Goal: Navigation & Orientation: Find specific page/section

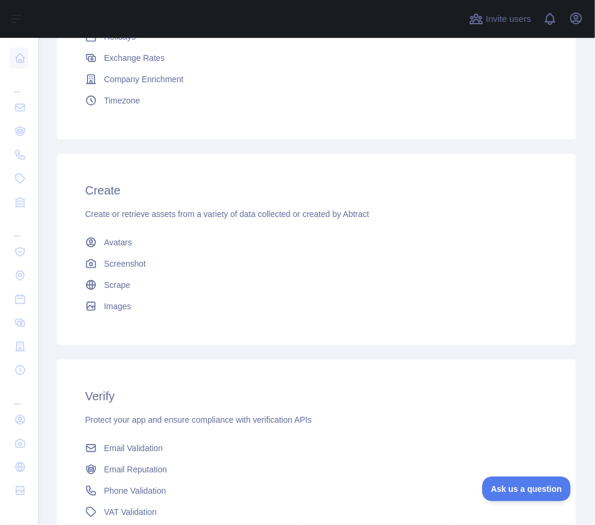
scroll to position [393, 0]
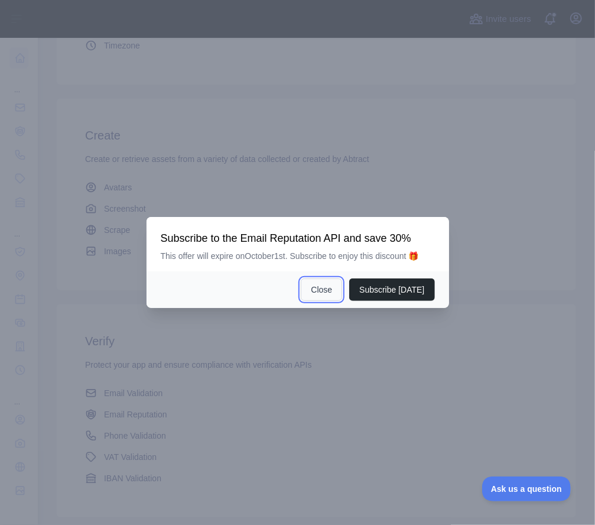
click at [333, 295] on button "Close" at bounding box center [321, 289] width 41 height 22
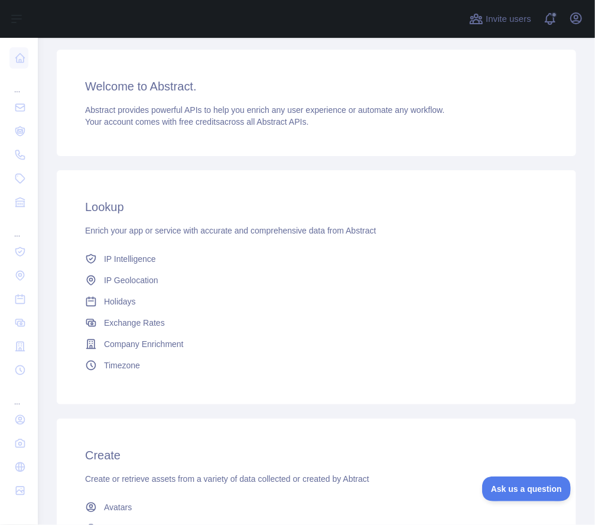
scroll to position [0, 0]
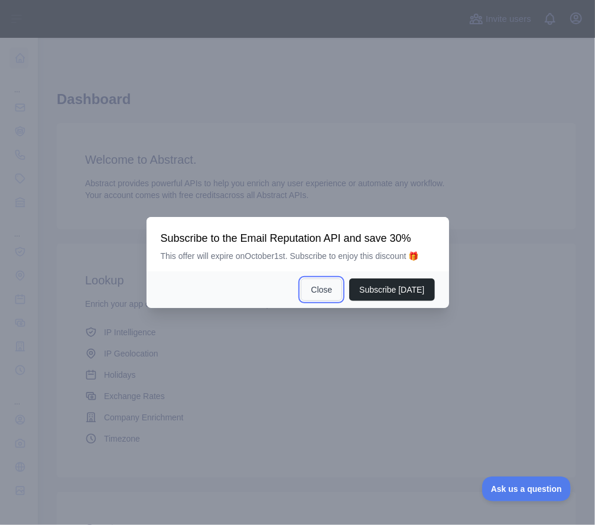
click at [319, 285] on button "Close" at bounding box center [321, 289] width 41 height 22
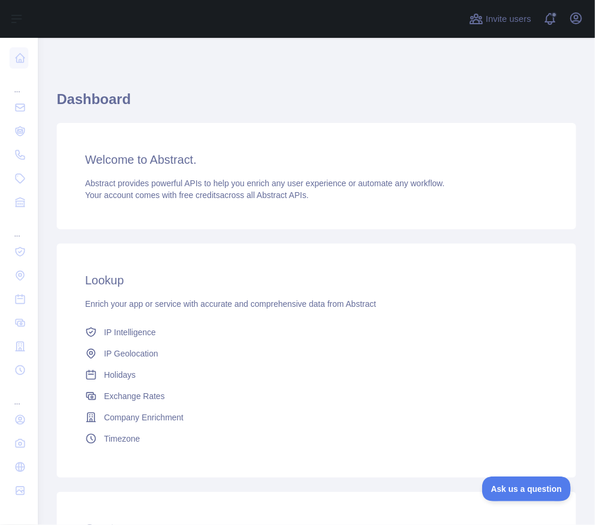
scroll to position [473, 0]
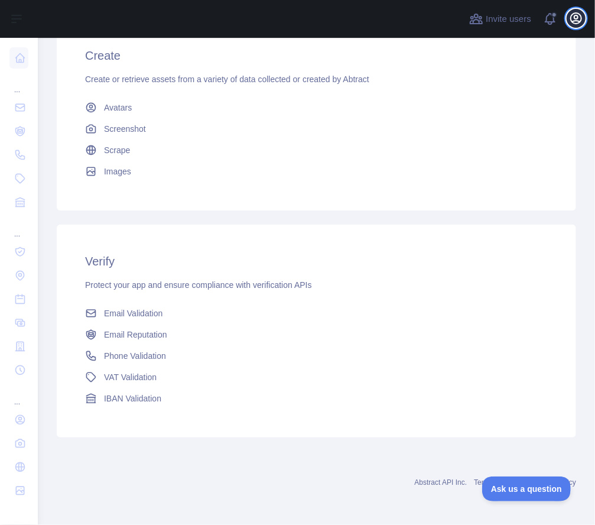
click at [571, 10] on button "Open user menu" at bounding box center [576, 18] width 19 height 19
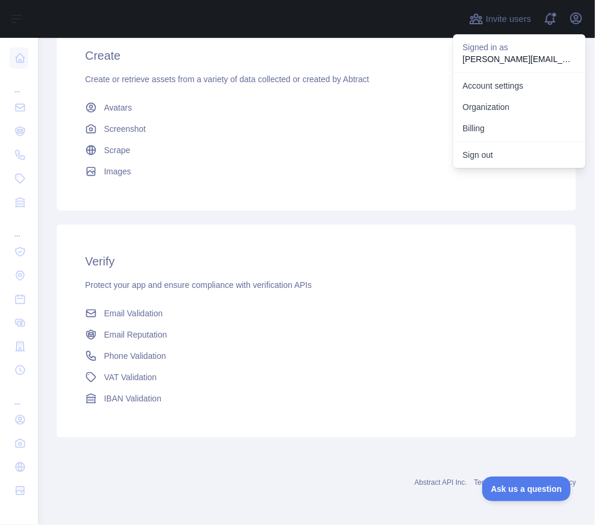
click at [338, 212] on div "Lookup Enrich your app or service with accurate and comprehensive data from Abs…" at bounding box center [317, 104] width 520 height 681
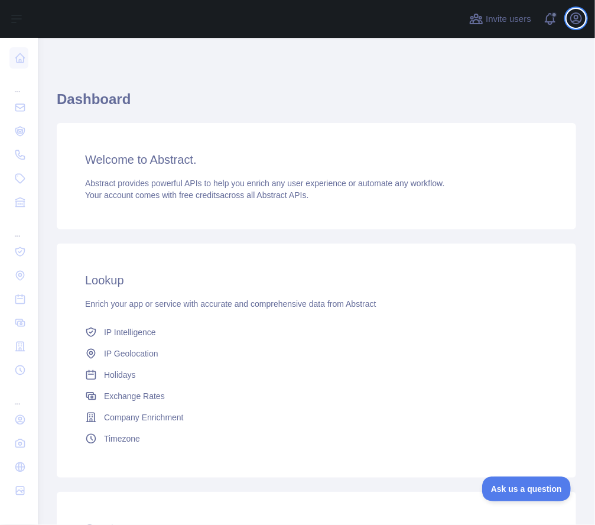
scroll to position [0, 0]
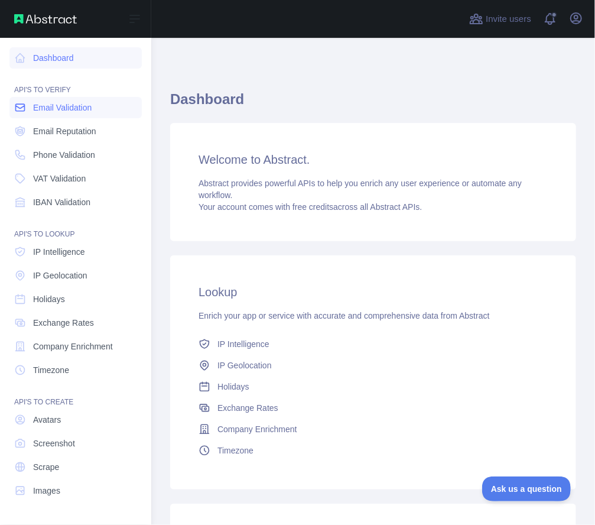
click at [74, 112] on span "Email Validation" at bounding box center [62, 108] width 59 height 12
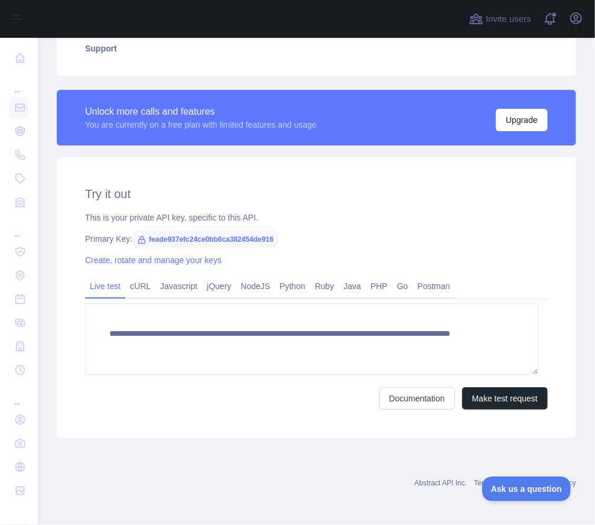
scroll to position [340, 0]
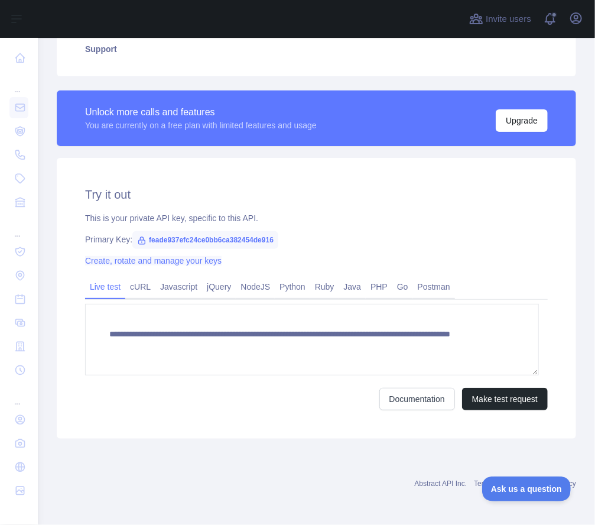
click at [158, 261] on link "Create, rotate and manage your keys" at bounding box center [153, 260] width 137 height 9
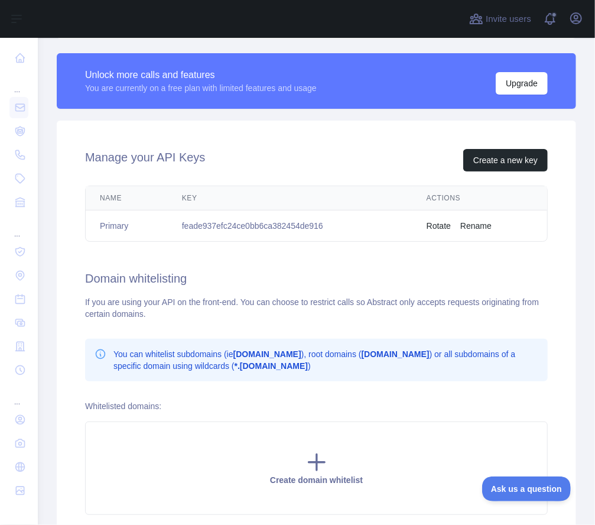
scroll to position [375, 0]
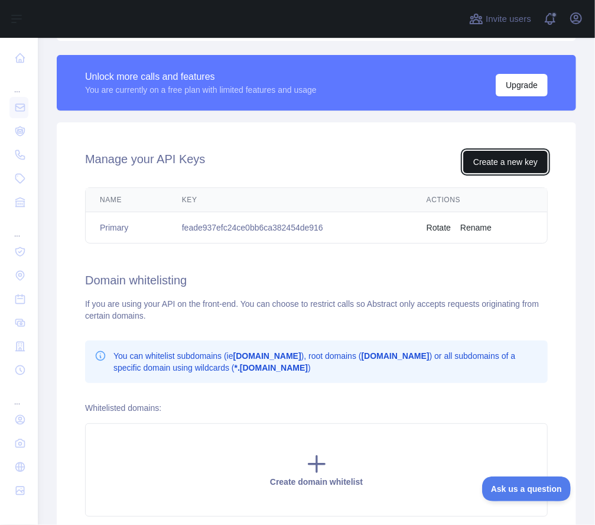
click at [504, 164] on button "Create a new key" at bounding box center [505, 162] width 85 height 22
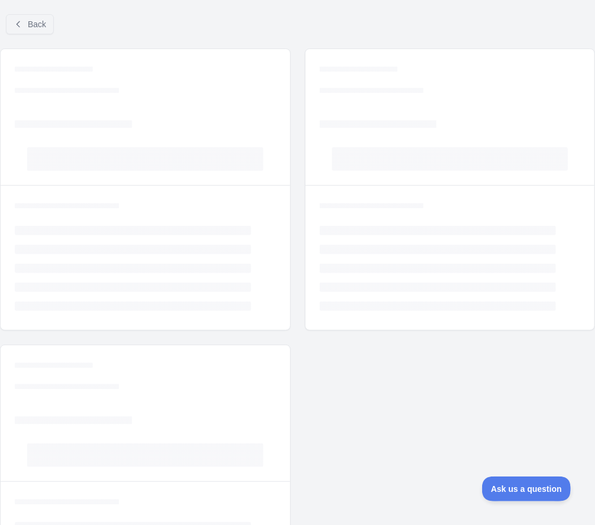
scroll to position [116, 0]
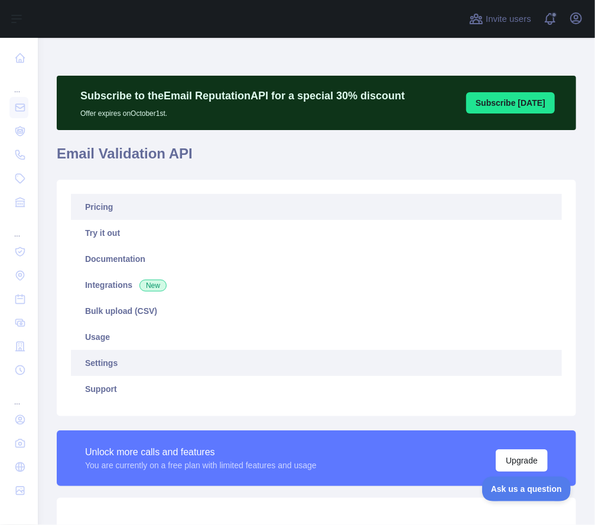
click at [105, 200] on link "Pricing" at bounding box center [316, 207] width 491 height 26
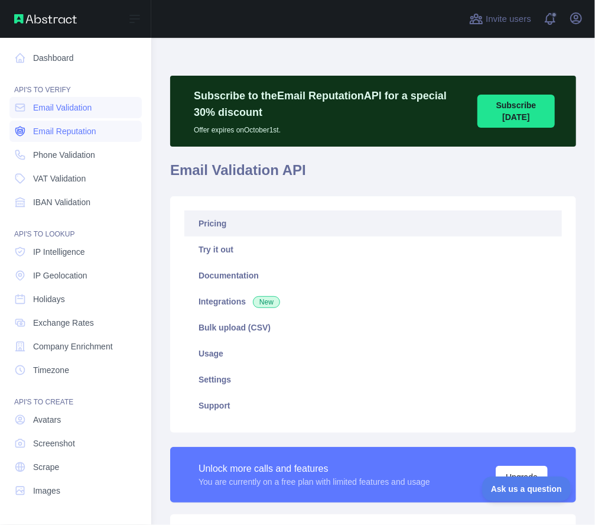
click at [77, 132] on span "Email Reputation" at bounding box center [64, 131] width 63 height 12
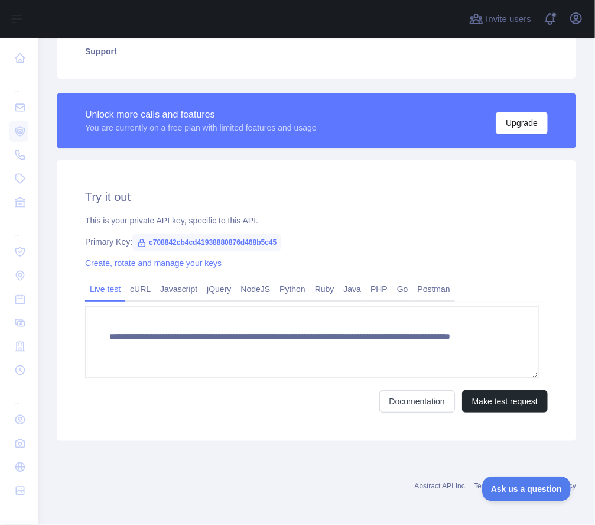
scroll to position [338, 0]
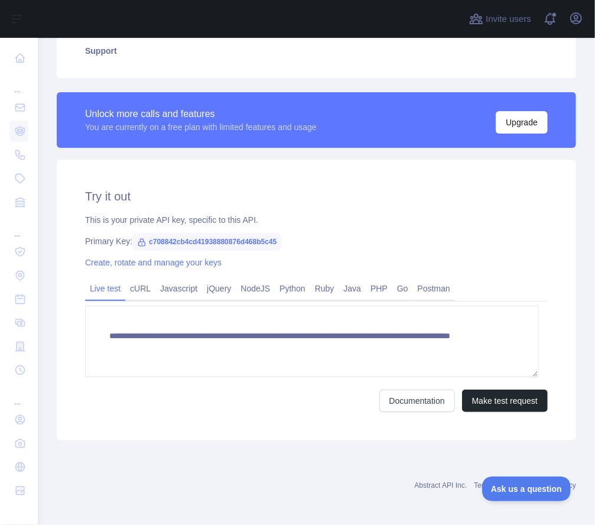
click at [320, 247] on div "Primary Key: c708842cb4cd41938880876d468b5c45" at bounding box center [316, 241] width 463 height 12
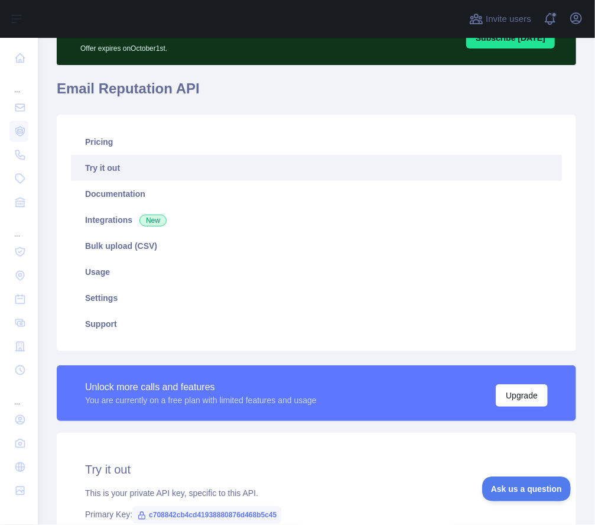
scroll to position [0, 0]
